Goal: Information Seeking & Learning: Check status

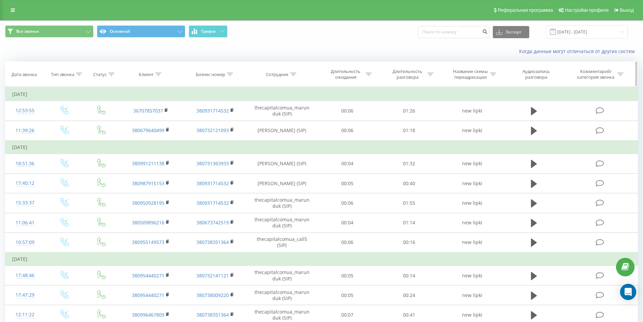
click at [111, 70] on th "Статус" at bounding box center [101, 74] width 34 height 25
click at [112, 74] on icon at bounding box center [111, 74] width 6 height 3
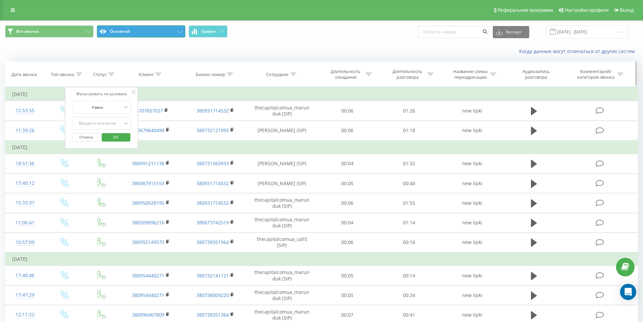
drag, startPoint x: 159, startPoint y: 30, endPoint x: 158, endPoint y: 68, distance: 37.5
click at [160, 30] on button "Основной" at bounding box center [141, 31] width 88 height 12
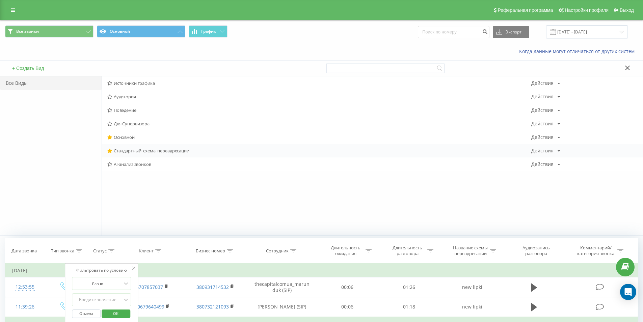
click at [127, 151] on span "Стандартный_схема_переадресации" at bounding box center [319, 150] width 424 height 5
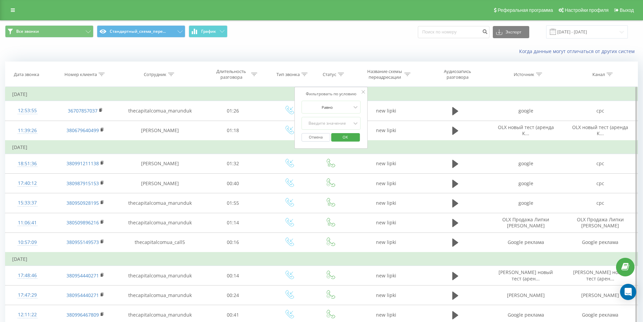
drag, startPoint x: 103, startPoint y: 76, endPoint x: 77, endPoint y: 124, distance: 54.5
click at [103, 76] on div at bounding box center [102, 75] width 6 height 6
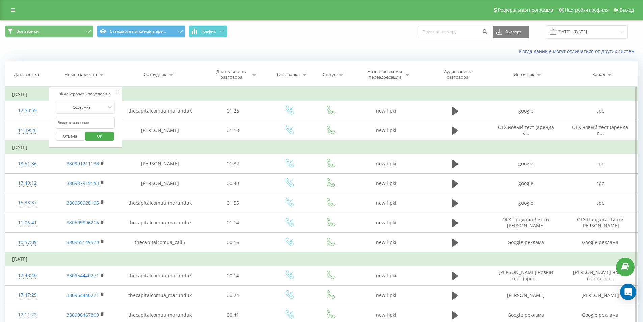
click at [86, 127] on input "text" at bounding box center [85, 123] width 59 height 12
paste input "48885200459"
click at [113, 138] on button "OK" at bounding box center [99, 136] width 29 height 8
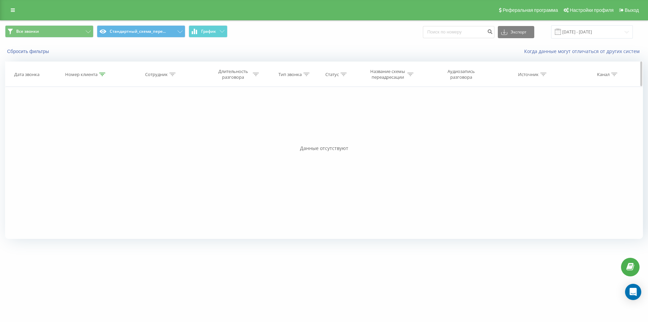
drag, startPoint x: 103, startPoint y: 73, endPoint x: 104, endPoint y: 86, distance: 13.8
click at [104, 73] on icon at bounding box center [102, 74] width 6 height 3
click at [95, 120] on input "48885200459" at bounding box center [85, 123] width 59 height 12
paste input "380955630432"
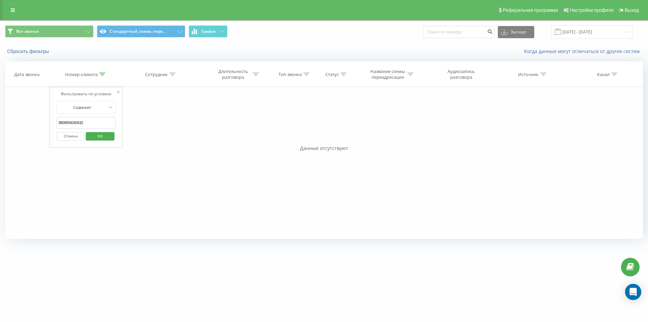
click at [95, 136] on span "OK" at bounding box center [100, 136] width 19 height 10
click at [104, 72] on div at bounding box center [102, 75] width 6 height 6
click at [97, 126] on input "380955630432" at bounding box center [85, 123] width 59 height 12
paste input "tel:+38095564"
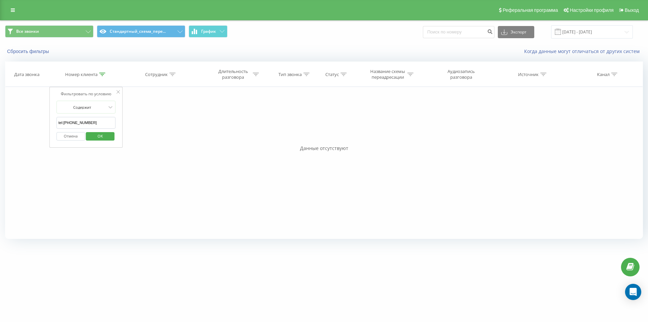
drag, startPoint x: 65, startPoint y: 120, endPoint x: 50, endPoint y: 120, distance: 14.9
click at [50, 120] on div "Фильтровать по условию Содержит tel:[PHONE_NUMBER] Отмена OK" at bounding box center [86, 117] width 74 height 61
click button "OK" at bounding box center [100, 136] width 29 height 8
click at [17, 5] on div "Реферальная программа Настройки профиля Выход" at bounding box center [324, 10] width 648 height 20
click at [16, 5] on link at bounding box center [13, 9] width 12 height 9
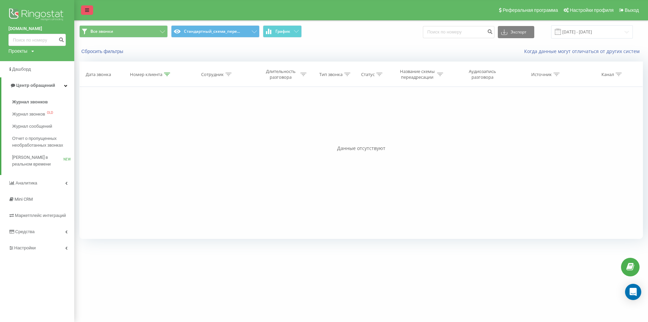
click at [89, 9] on link at bounding box center [87, 9] width 12 height 9
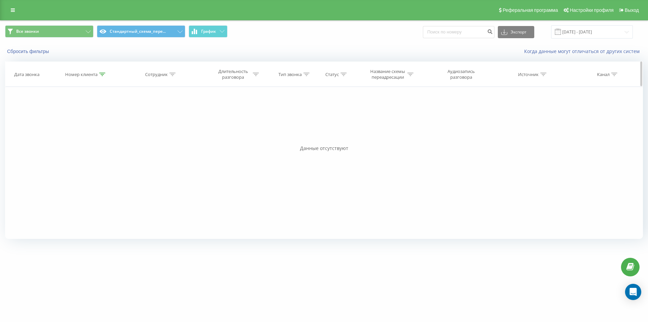
click at [103, 77] on div at bounding box center [102, 75] width 6 height 6
click at [92, 123] on input "380955640432" at bounding box center [85, 123] width 59 height 12
paste input "35934685"
drag, startPoint x: 100, startPoint y: 134, endPoint x: 101, endPoint y: 94, distance: 39.2
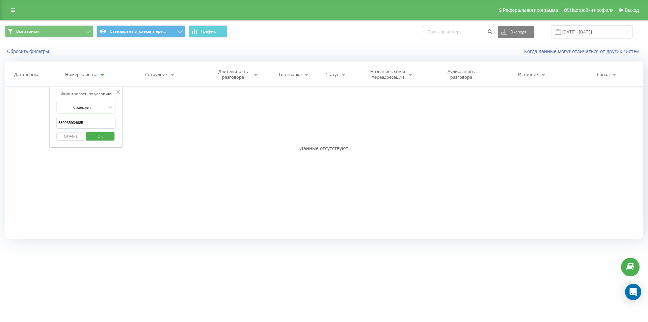
click at [100, 133] on span "OK" at bounding box center [100, 136] width 19 height 10
click at [103, 74] on icon at bounding box center [102, 74] width 6 height 3
click at [90, 119] on input "380935934685" at bounding box center [85, 123] width 59 height 12
click at [90, 120] on input "380935934685" at bounding box center [85, 123] width 59 height 12
paste input "667322079"
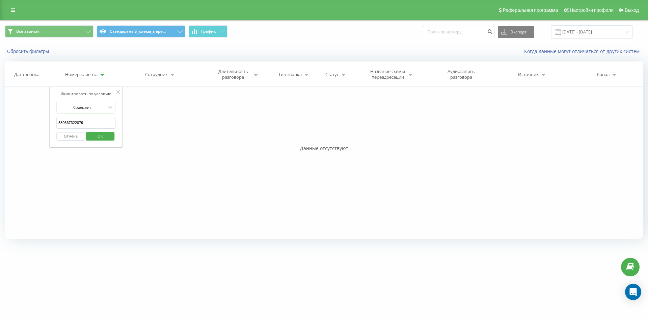
drag, startPoint x: 91, startPoint y: 136, endPoint x: 86, endPoint y: 63, distance: 72.8
click at [91, 136] on span "OK" at bounding box center [100, 136] width 19 height 10
click at [103, 74] on icon at bounding box center [102, 74] width 6 height 3
click at [93, 124] on input "380667322079" at bounding box center [85, 123] width 59 height 12
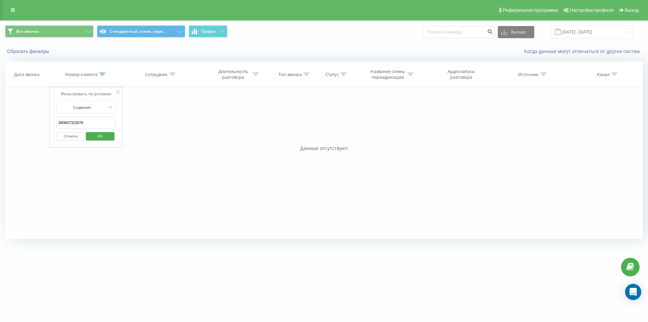
paste input "503529482"
click at [99, 137] on span "OK" at bounding box center [100, 136] width 19 height 10
click at [102, 73] on icon at bounding box center [102, 74] width 6 height 3
click at [91, 126] on input "380503529482" at bounding box center [85, 123] width 59 height 12
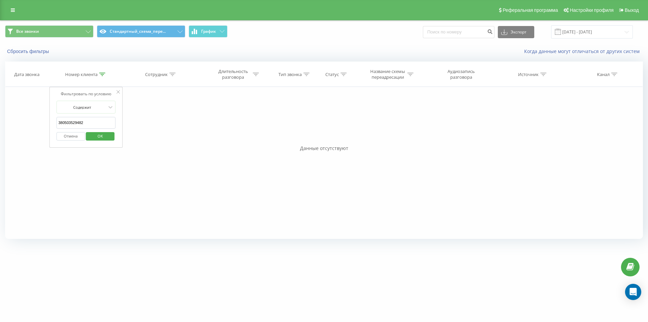
paste input "9823936"
type input "380982393682"
click at [95, 139] on span "OK" at bounding box center [100, 136] width 19 height 10
